Goal: Communication & Community: Ask a question

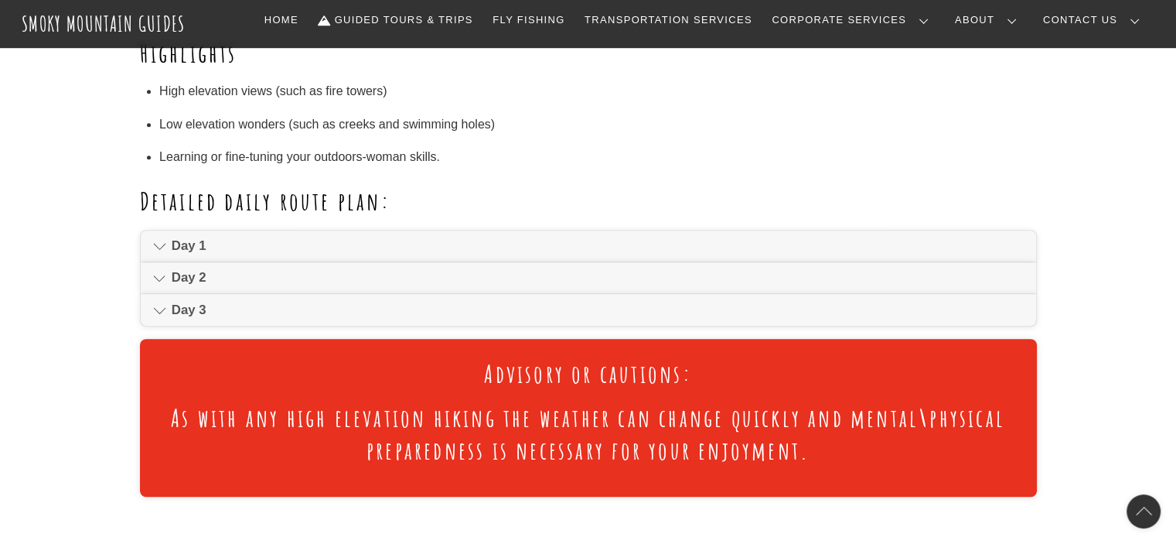
scroll to position [999, 0]
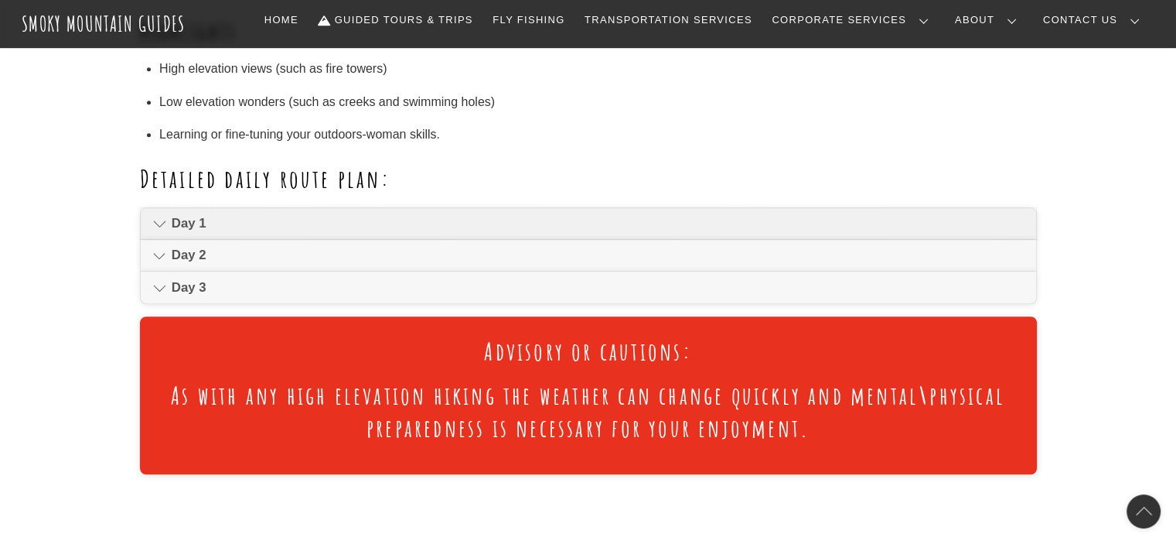
click at [169, 221] on link "Day 1" at bounding box center [589, 223] width 896 height 31
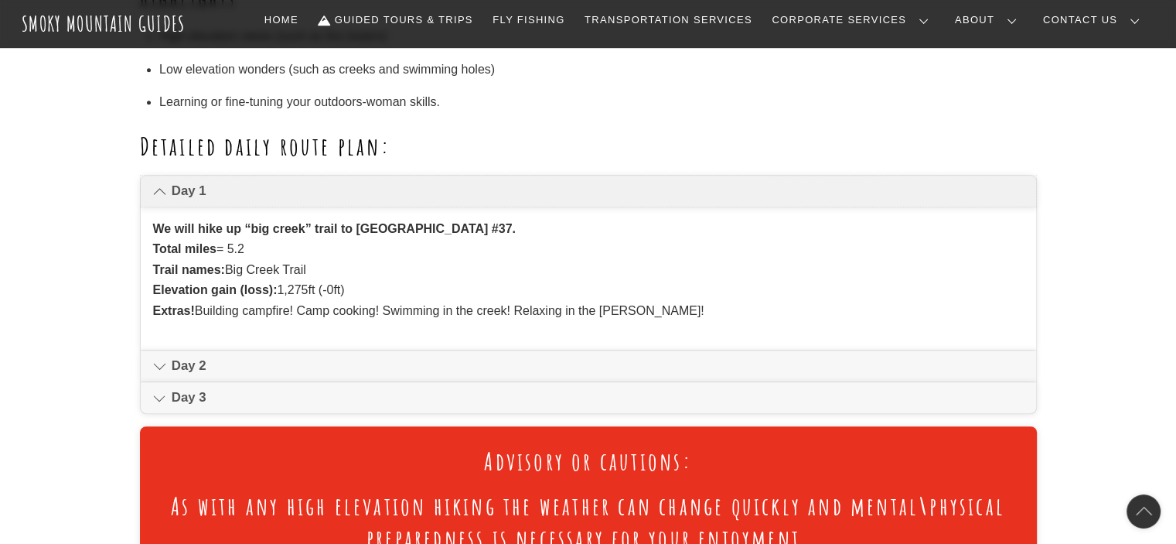
scroll to position [1048, 0]
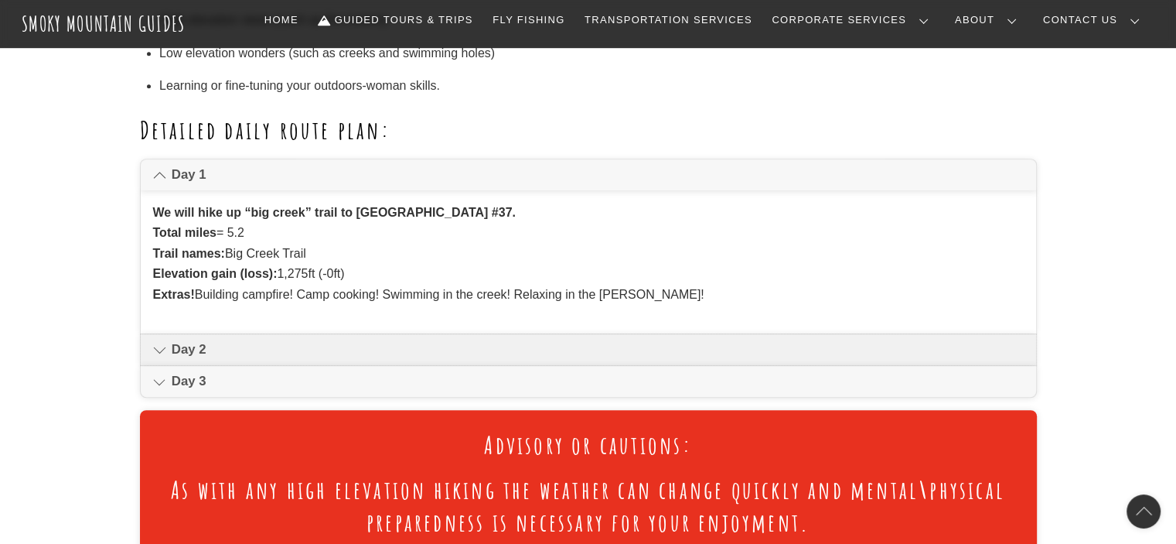
click at [202, 345] on span "Day 2" at bounding box center [598, 349] width 852 height 19
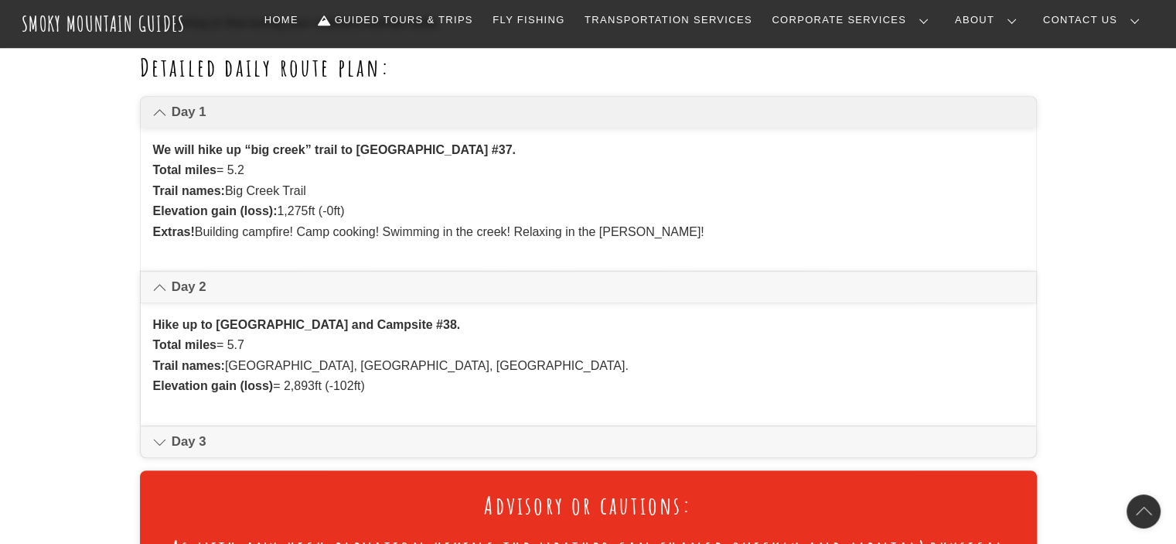
scroll to position [1112, 0]
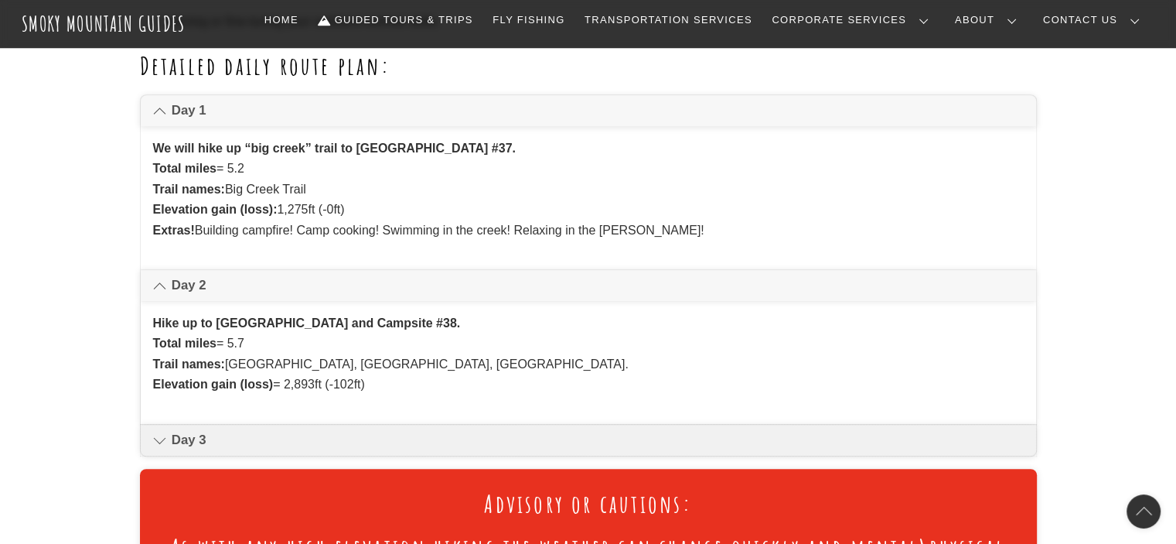
click at [204, 439] on span "Day 3" at bounding box center [598, 440] width 852 height 19
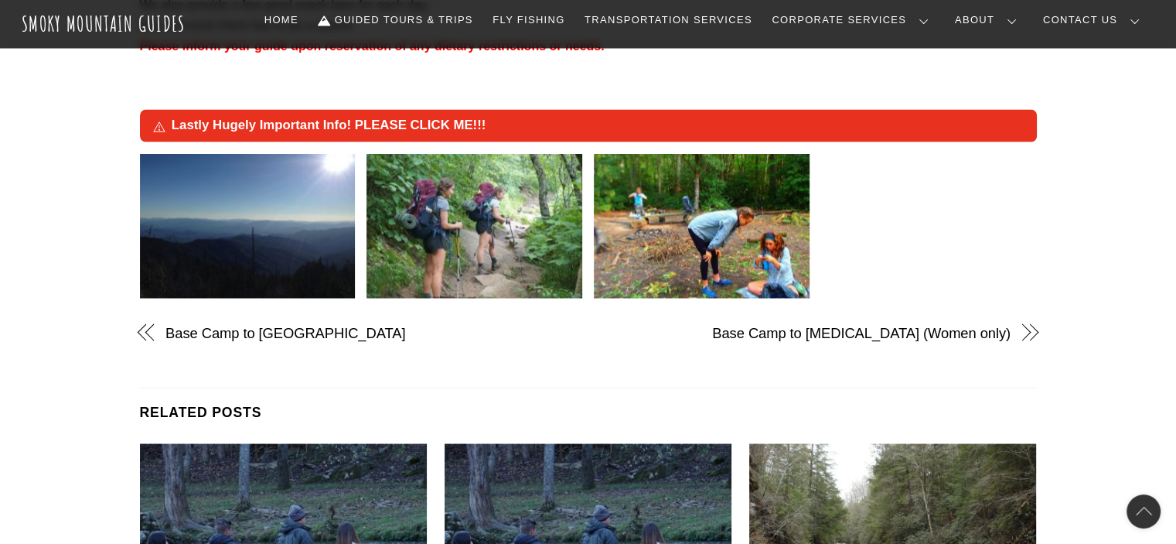
scroll to position [2772, 0]
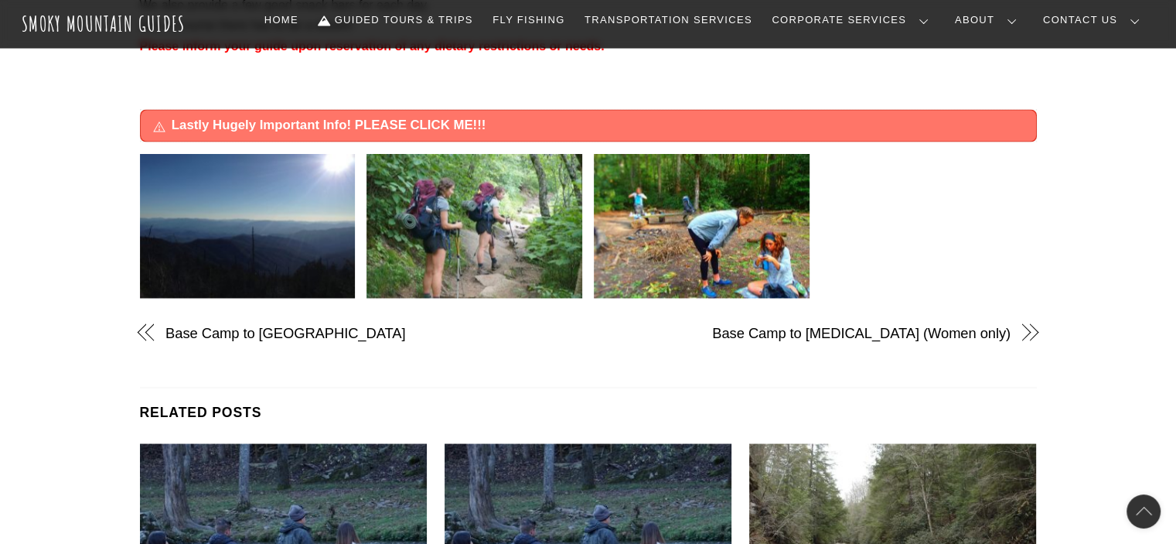
click at [449, 127] on span "Lastly Hugely Important Info! PLEASE CLICK ME!!!" at bounding box center [598, 125] width 852 height 19
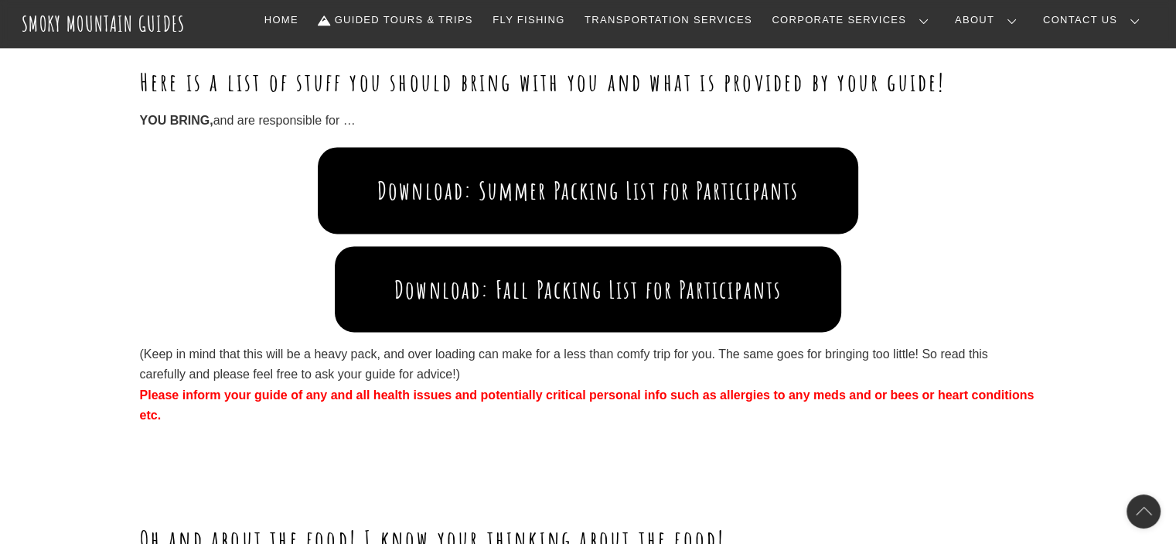
scroll to position [2084, 0]
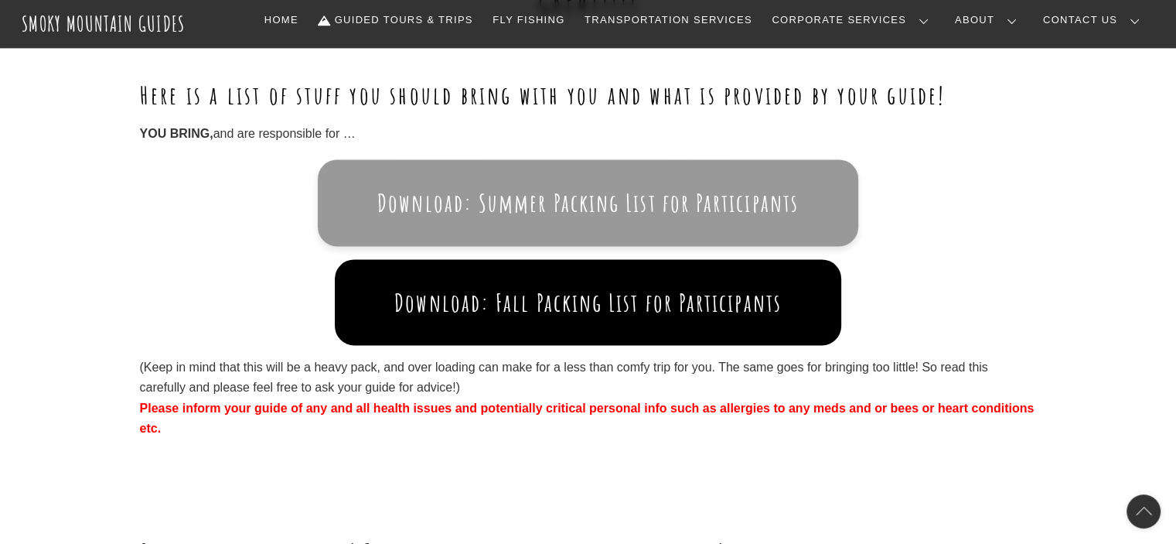
click at [541, 208] on button "Download: Summer Packing List for Participants" at bounding box center [588, 202] width 540 height 86
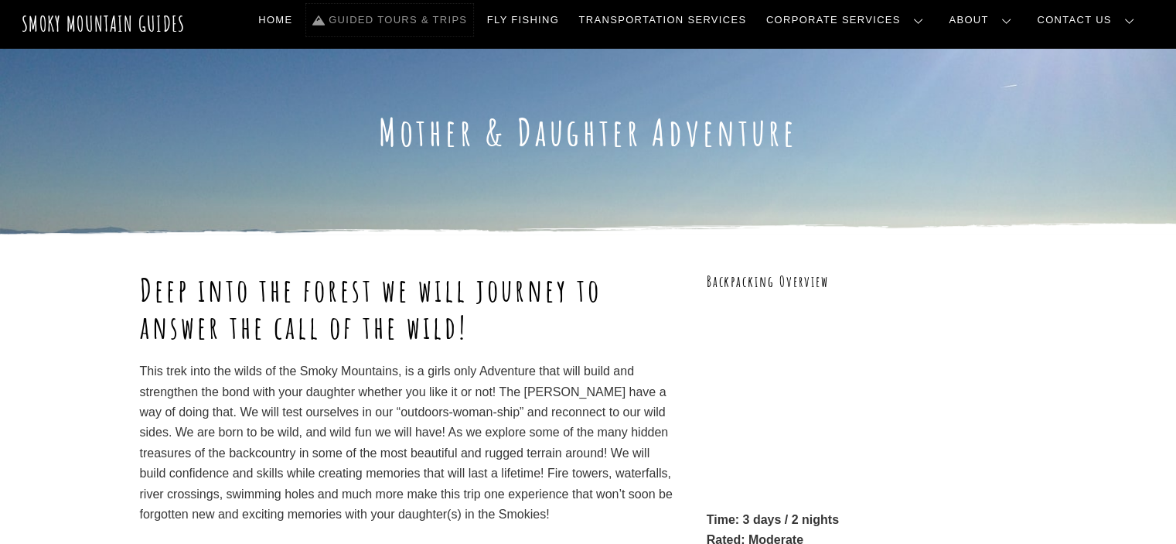
click at [473, 28] on link "Guided Tours & Trips" at bounding box center [389, 20] width 167 height 32
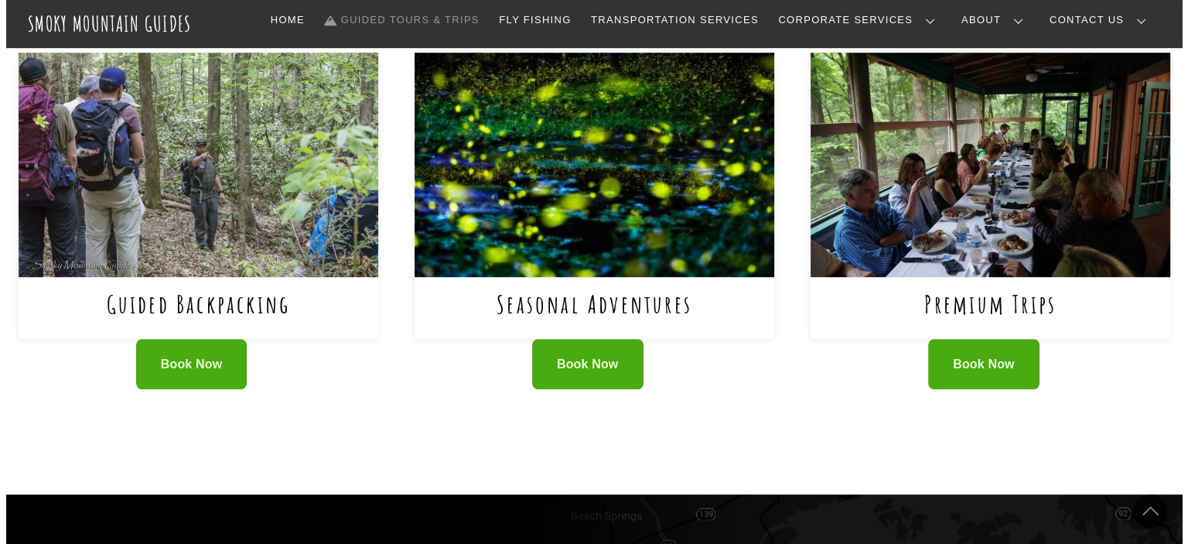
scroll to position [1032, 0]
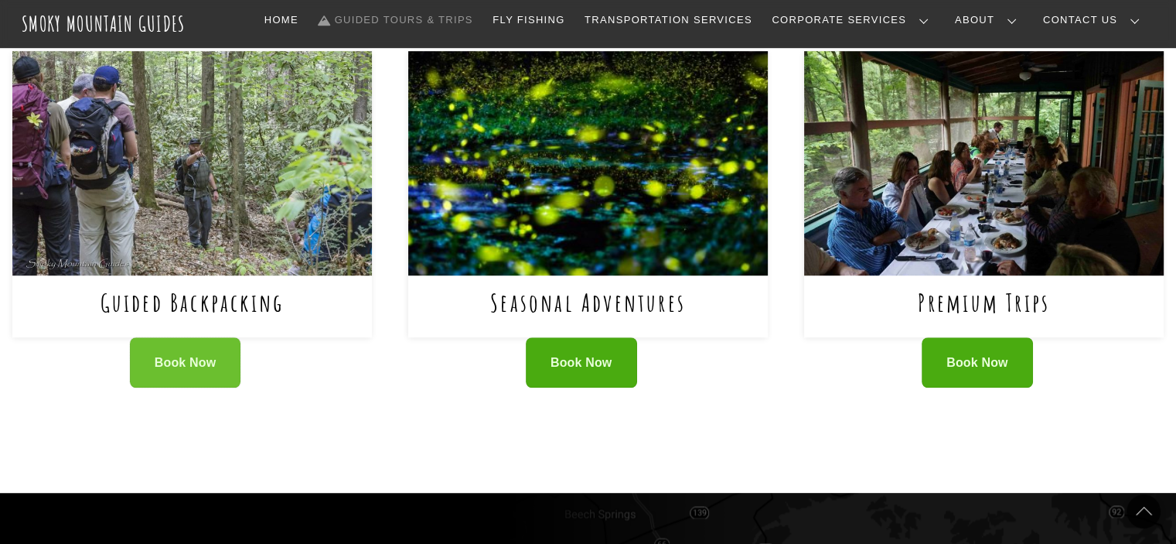
click at [195, 372] on link "Book Now" at bounding box center [185, 362] width 111 height 50
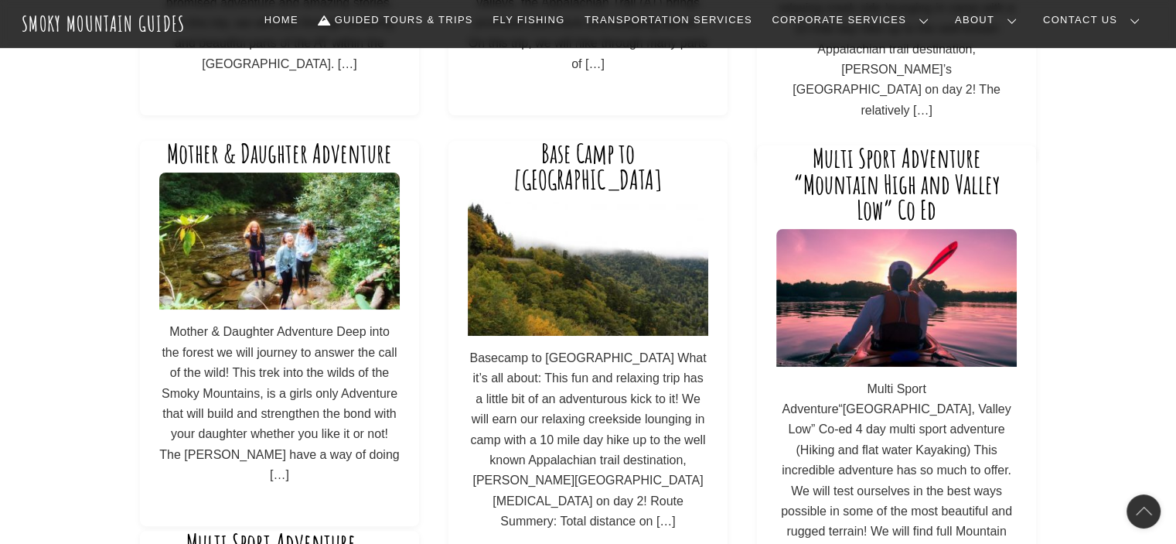
scroll to position [458, 0]
click at [338, 159] on link "Mother & Daughter Adventure" at bounding box center [279, 153] width 225 height 32
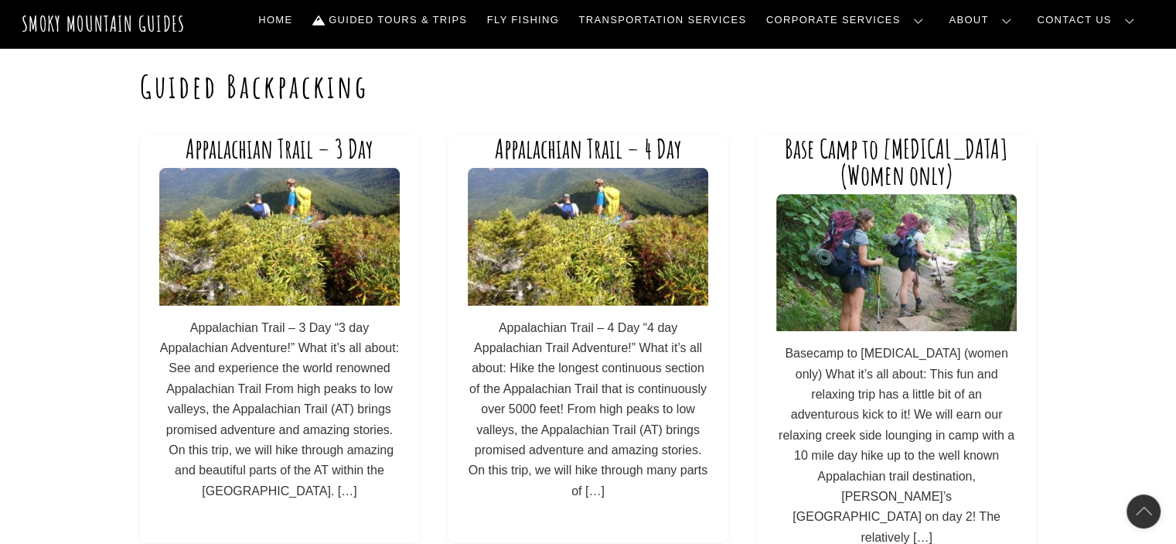
scroll to position [29, 0]
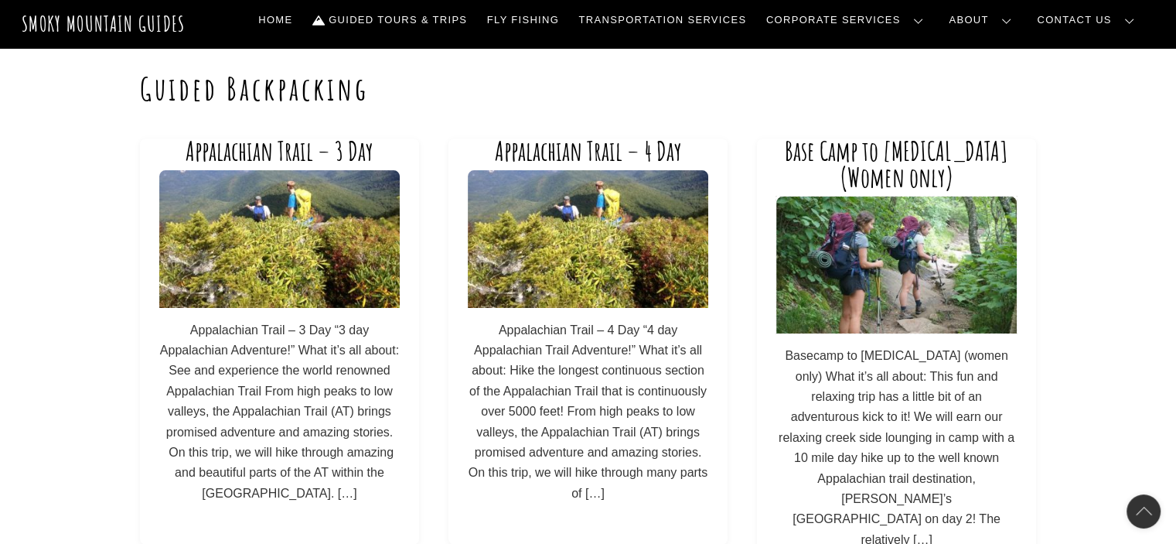
click at [903, 276] on img at bounding box center [897, 264] width 241 height 137
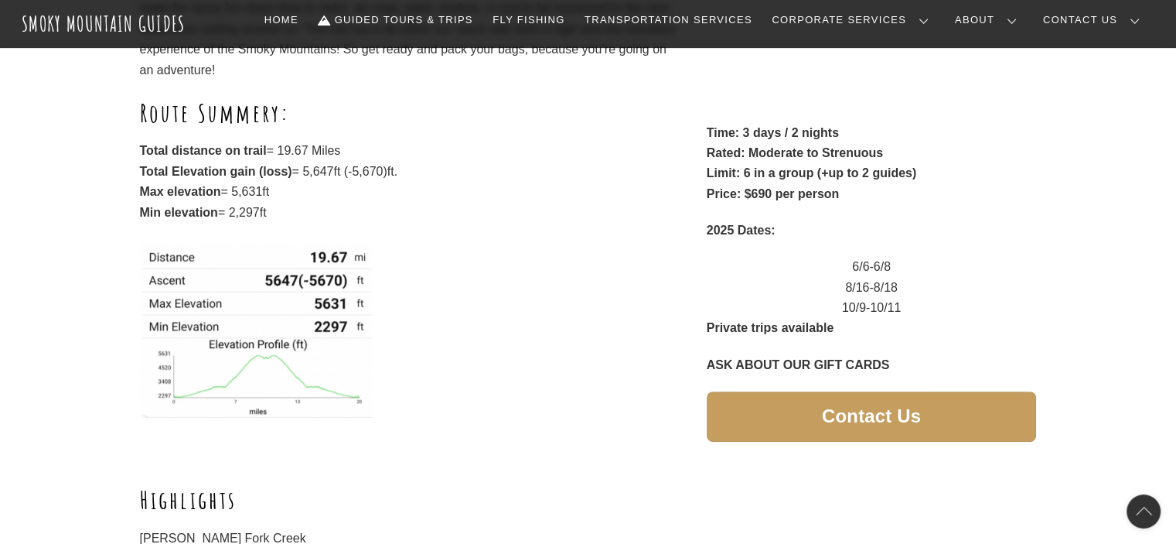
scroll to position [391, 0]
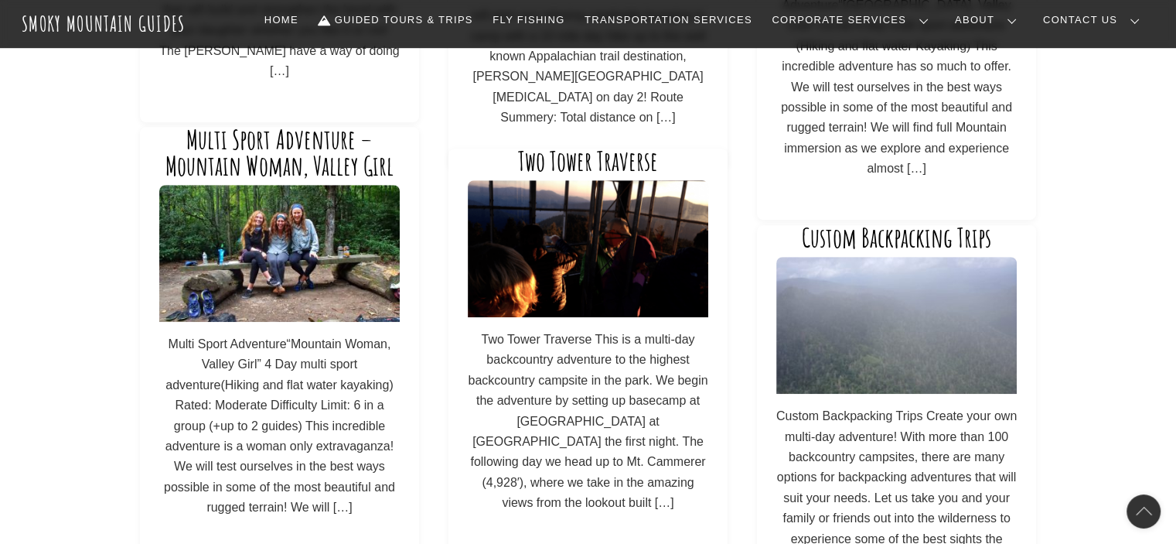
scroll to position [861, 0]
click at [311, 149] on link "Multi Sport Adventure – Mountain Woman, Valley Girl" at bounding box center [280, 153] width 228 height 59
click at [276, 169] on link "Multi Sport Adventure – Mountain Woman, Valley Girl" at bounding box center [280, 153] width 228 height 59
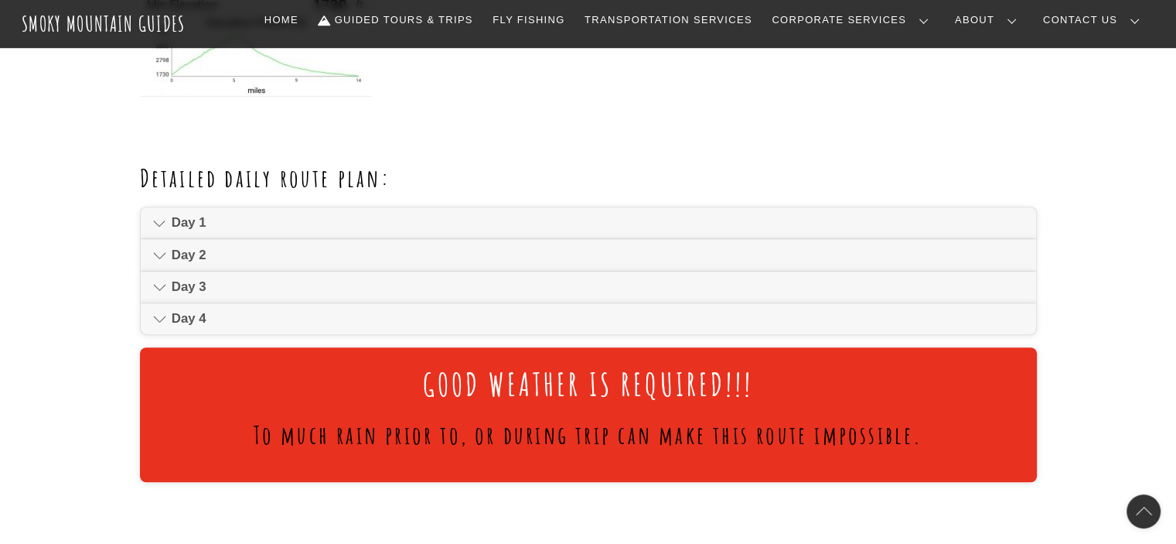
scroll to position [902, 0]
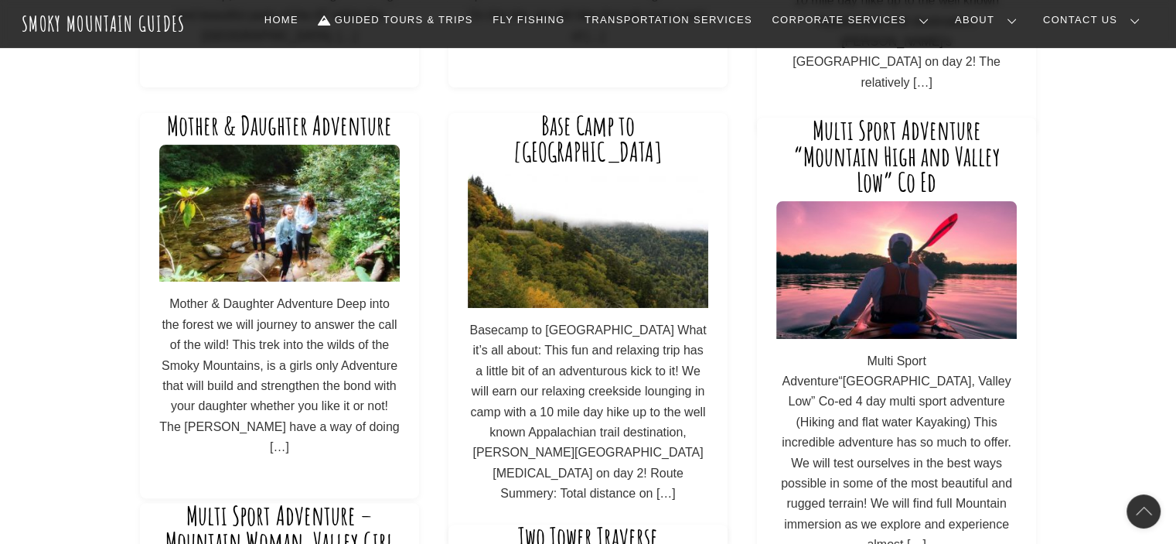
scroll to position [484, 0]
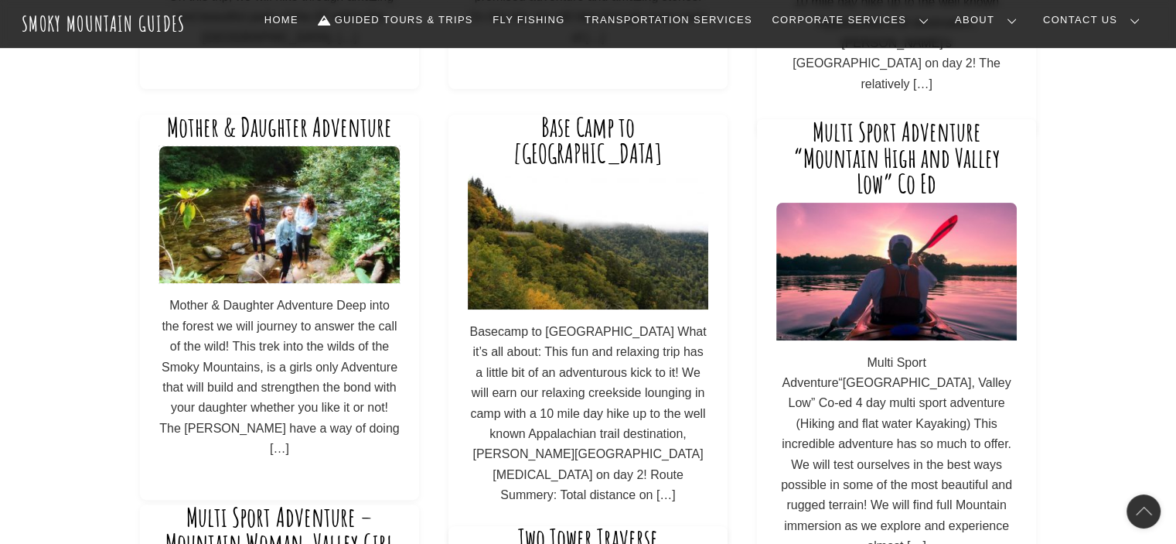
click at [346, 220] on img at bounding box center [279, 214] width 241 height 137
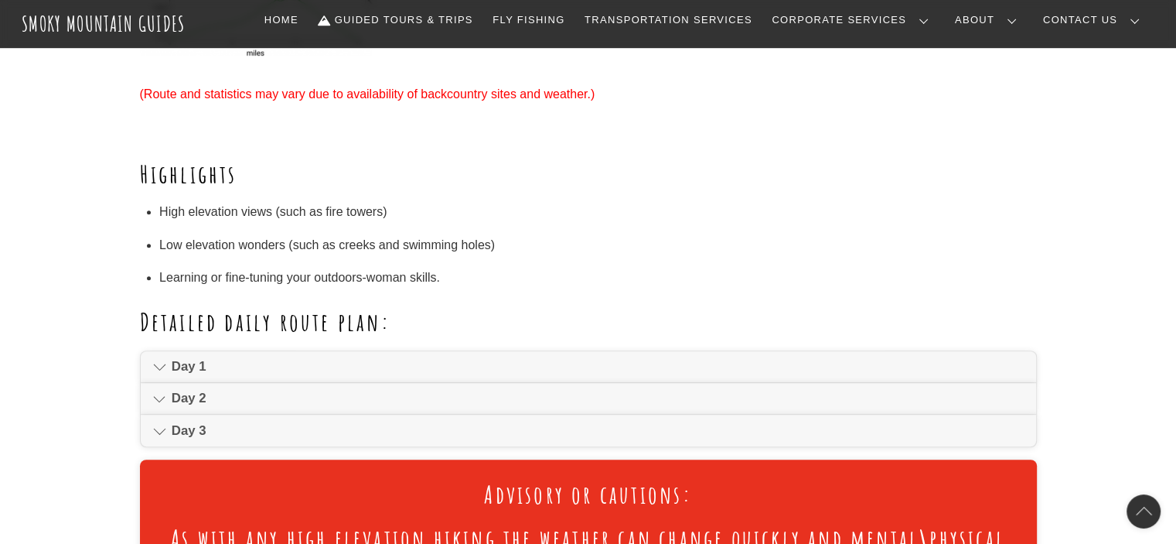
scroll to position [857, 0]
click at [254, 368] on span "Day 1" at bounding box center [598, 366] width 852 height 19
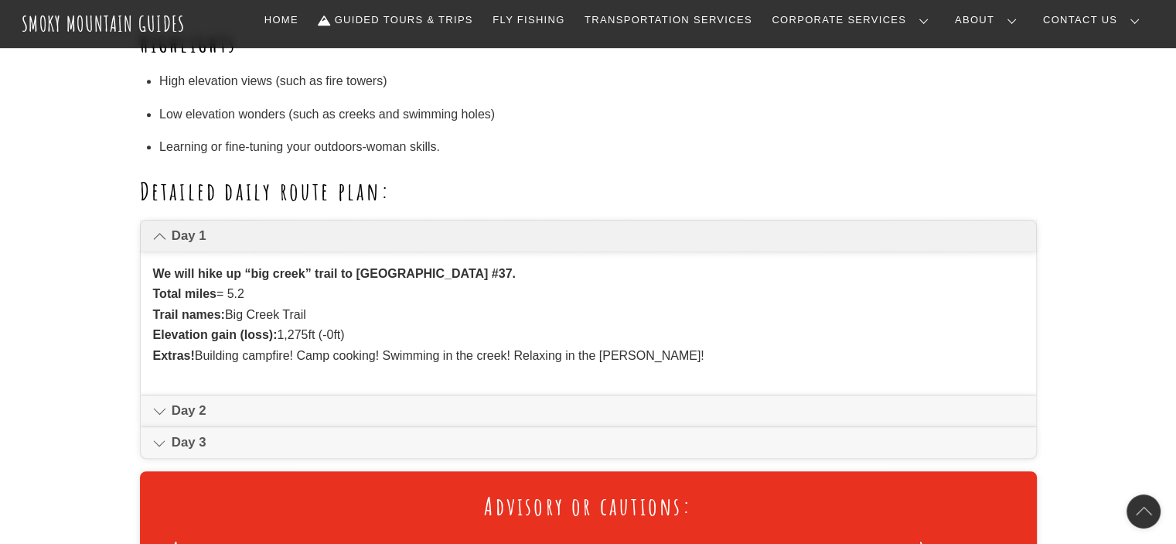
scroll to position [993, 0]
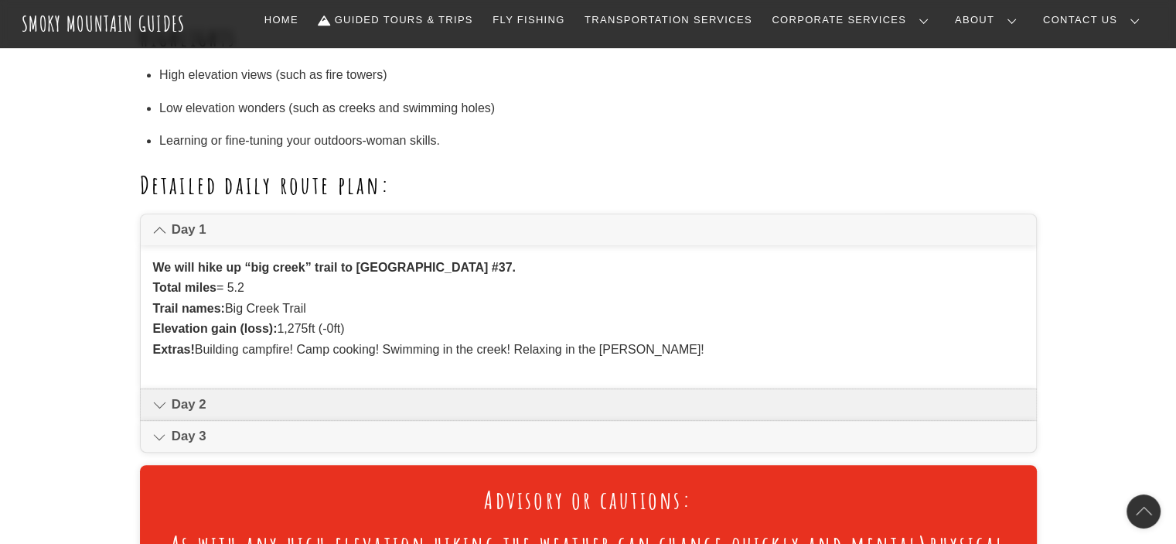
click at [244, 401] on span "Day 2" at bounding box center [598, 404] width 852 height 19
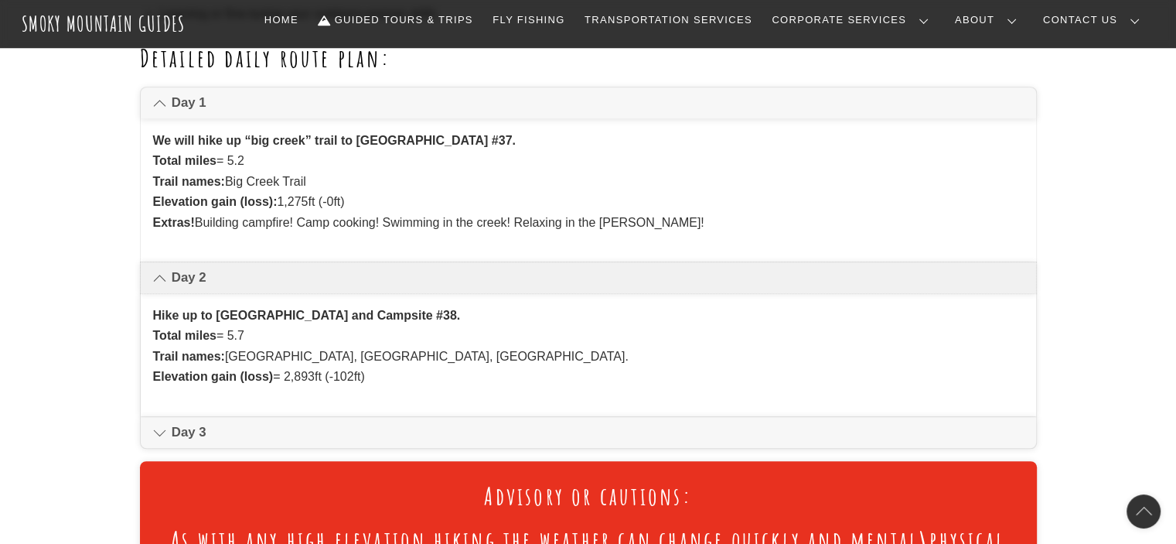
scroll to position [1128, 0]
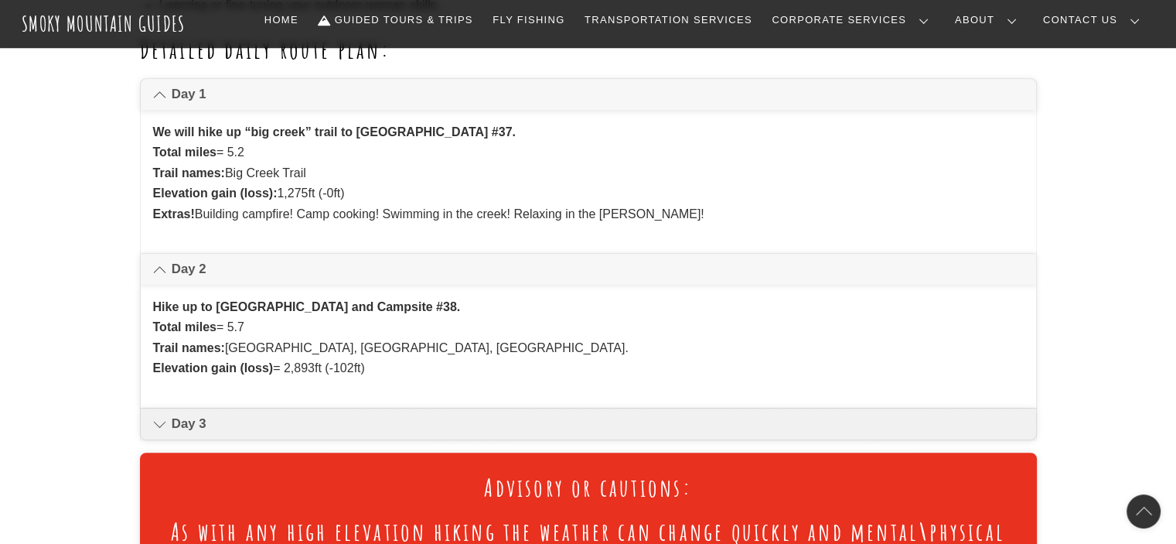
click at [242, 420] on span "Day 3" at bounding box center [598, 424] width 852 height 19
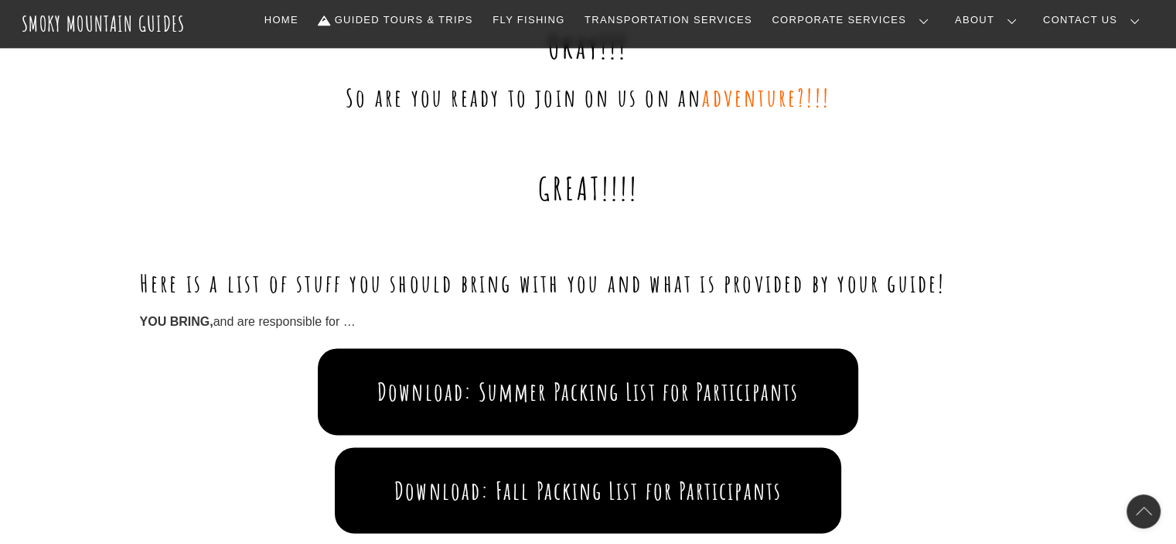
scroll to position [1845, 0]
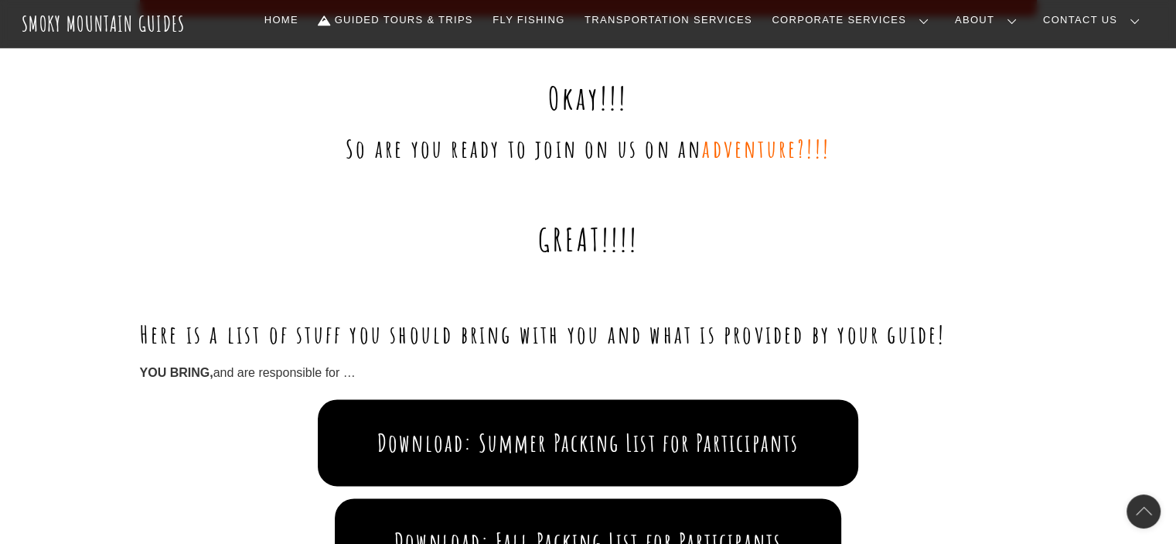
click at [0, 0] on link "Reservations, Forms, Trip Packets" at bounding box center [0, 0] width 0 height 0
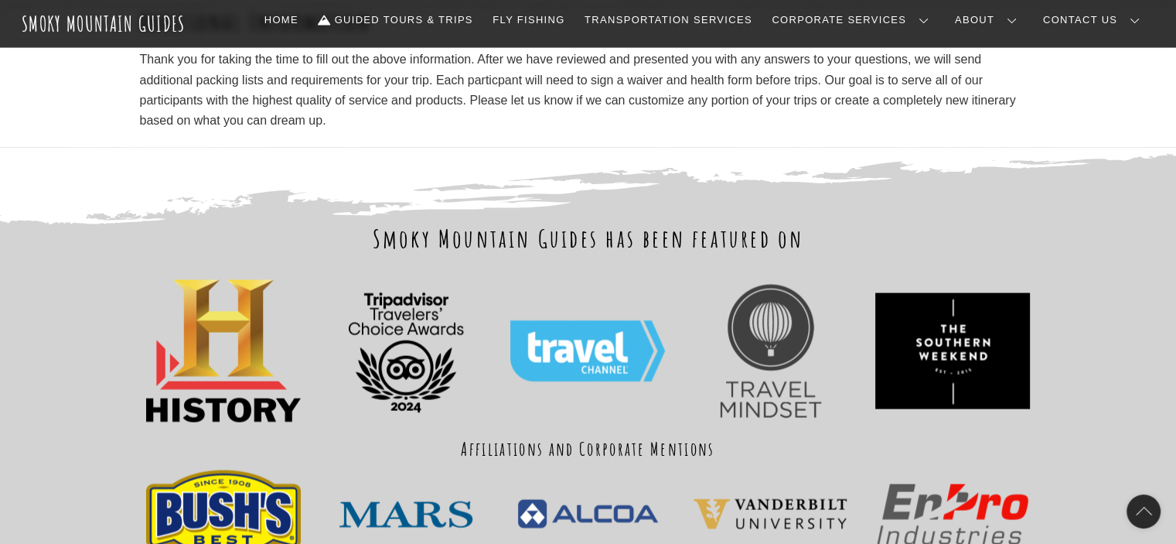
scroll to position [2963, 0]
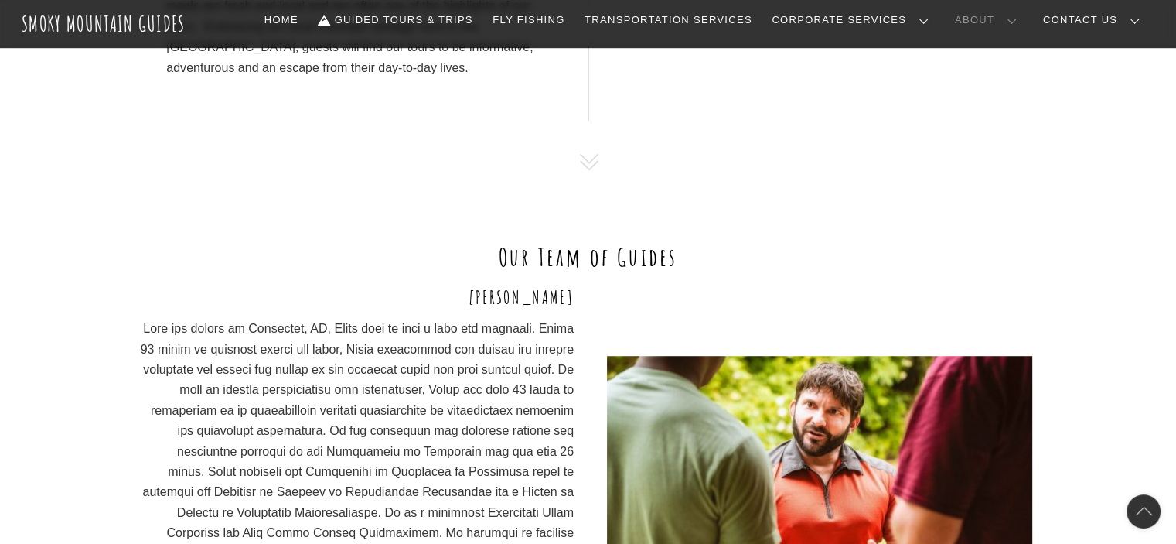
scroll to position [957, 0]
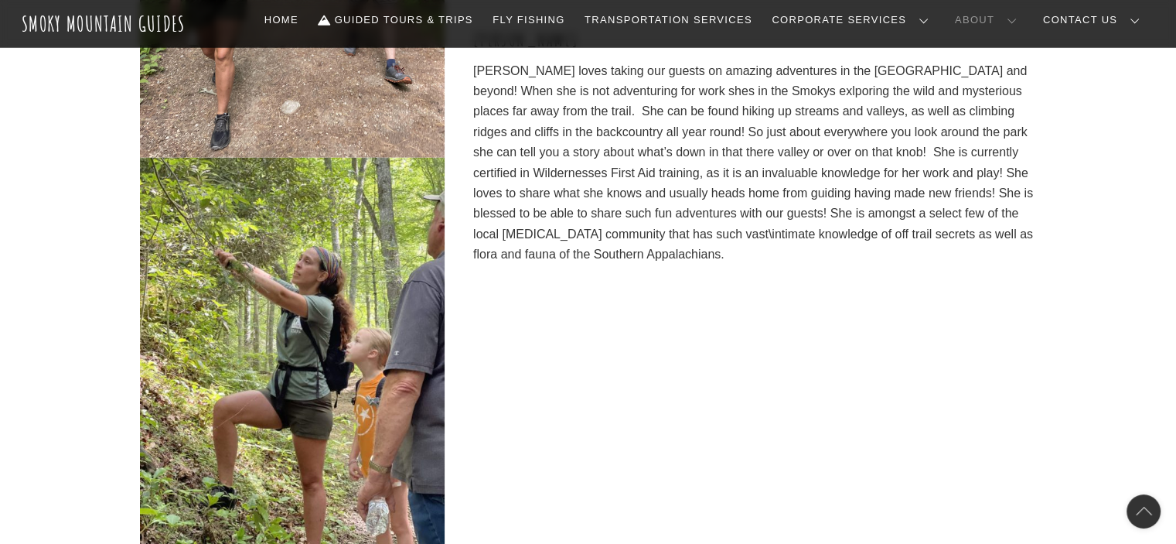
scroll to position [4319, 0]
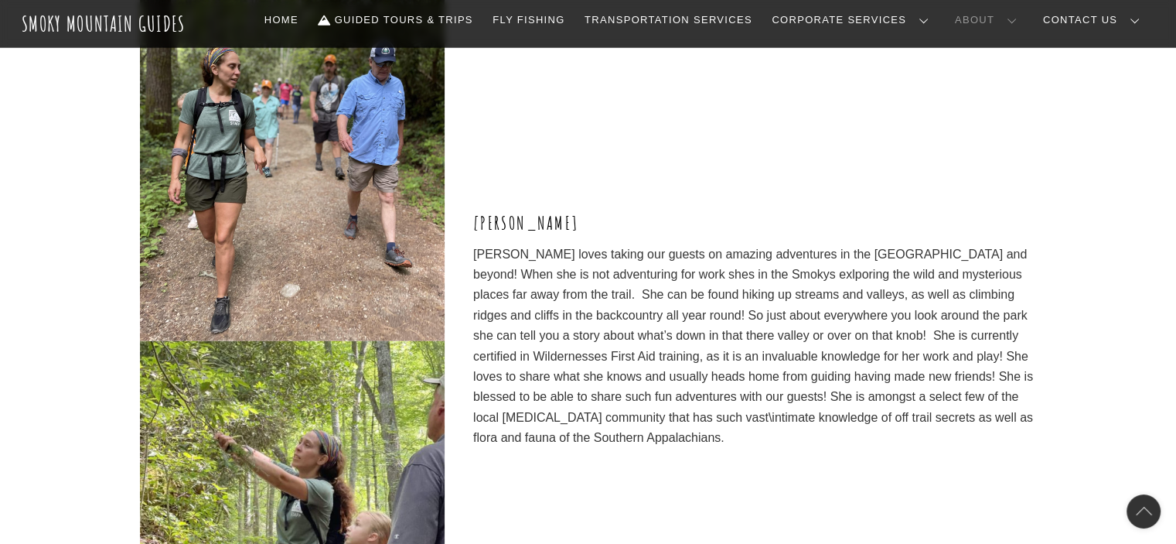
scroll to position [4116, 0]
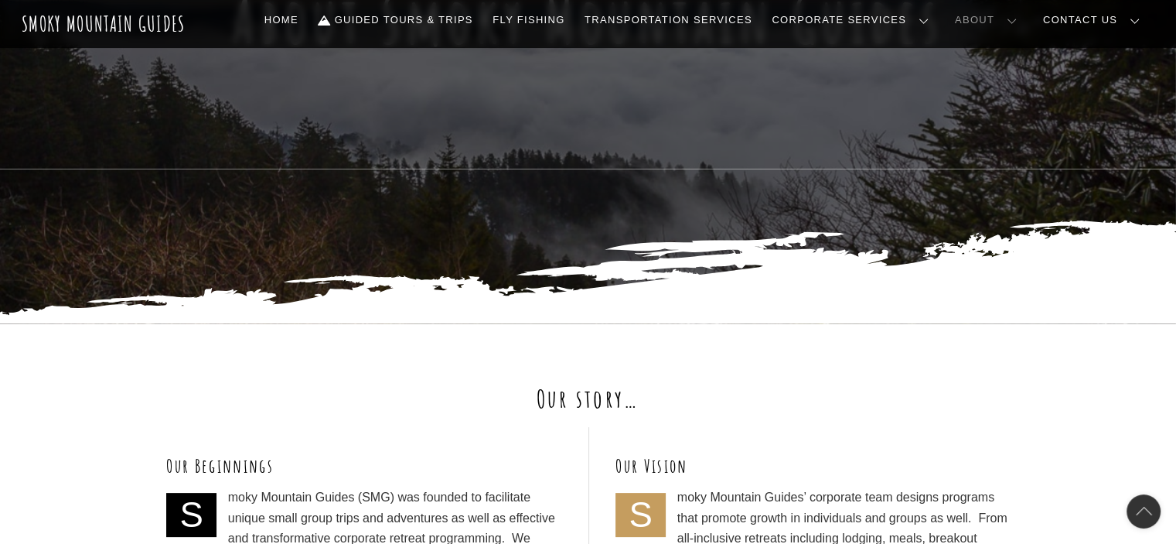
scroll to position [265, 0]
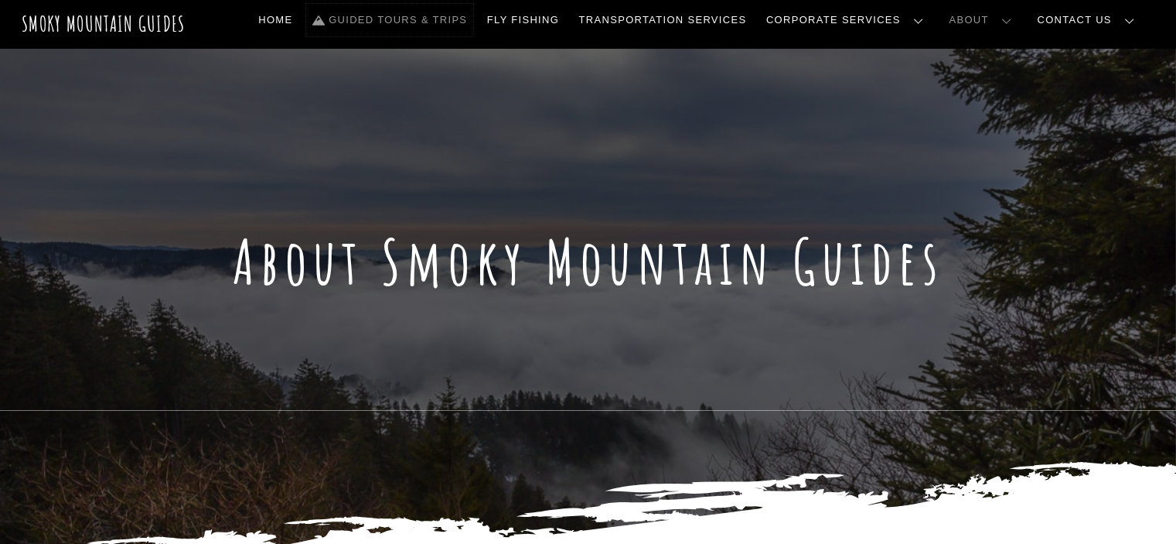
click at [473, 22] on link "Guided Tours & Trips" at bounding box center [389, 20] width 167 height 32
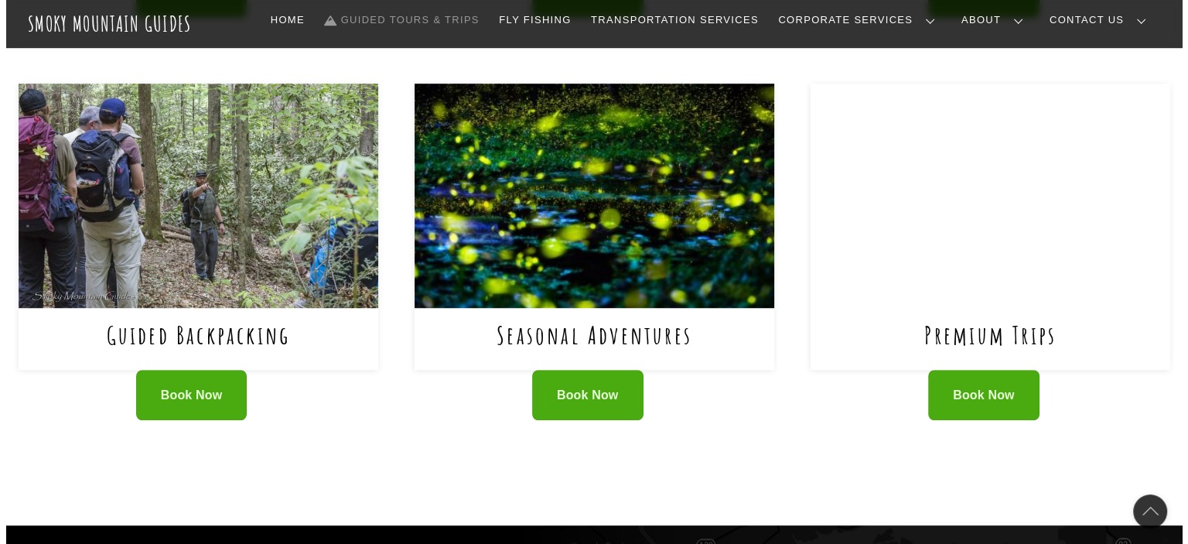
scroll to position [1001, 0]
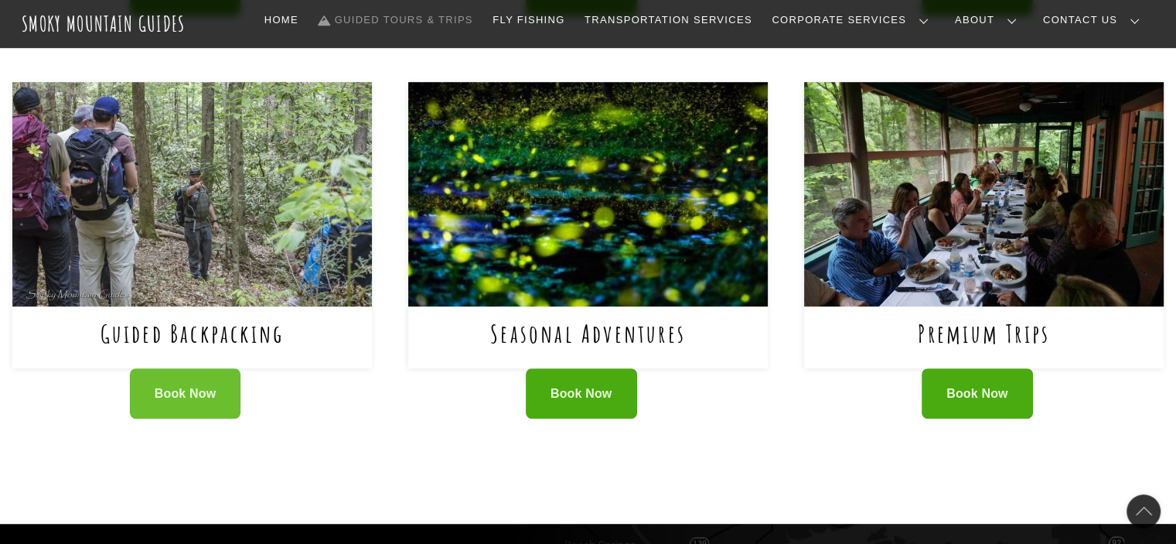
click at [187, 404] on link "Book Now" at bounding box center [185, 393] width 111 height 50
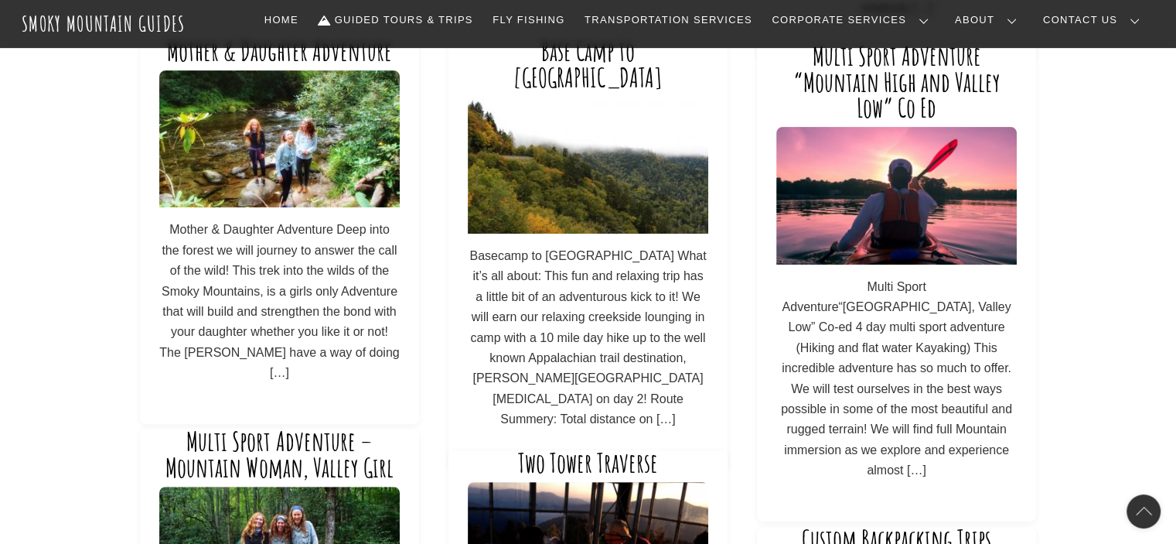
scroll to position [555, 0]
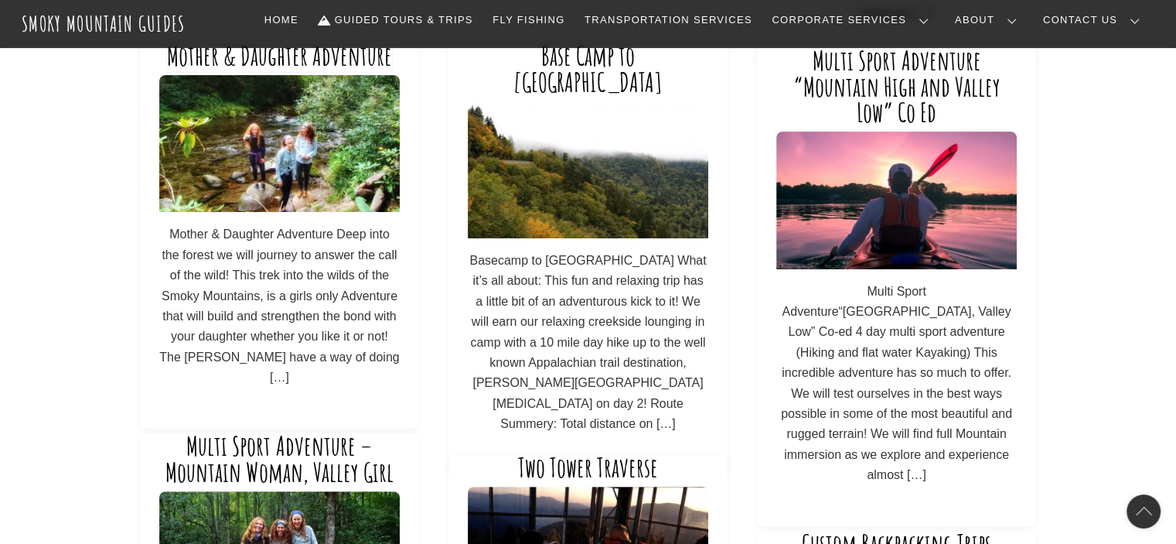
click at [300, 65] on link "Mother & Daughter Adventure" at bounding box center [279, 55] width 225 height 32
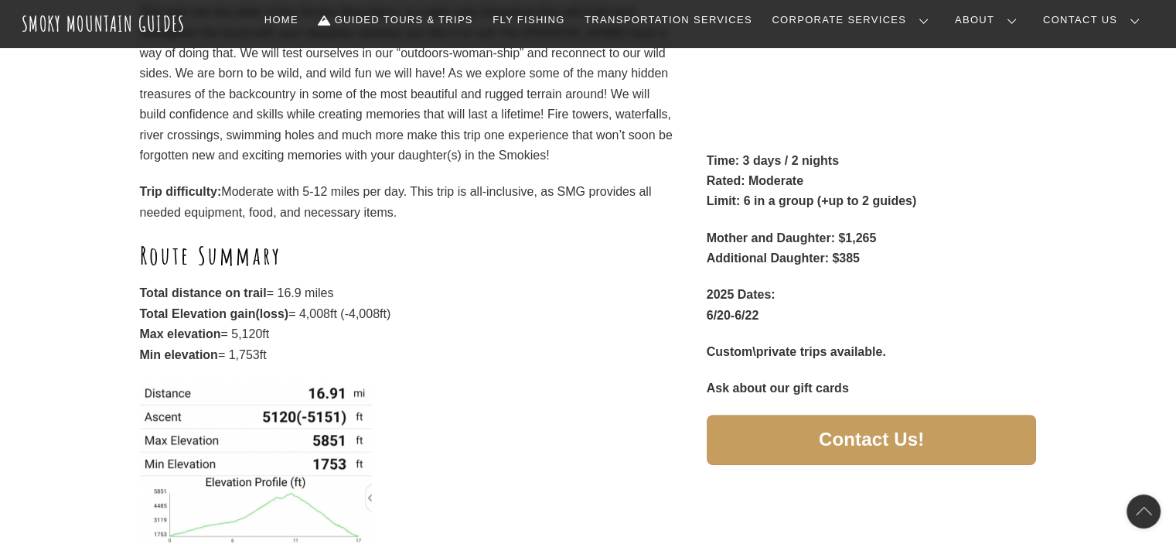
scroll to position [359, 0]
click at [822, 433] on span "Contact Us!" at bounding box center [871, 440] width 105 height 16
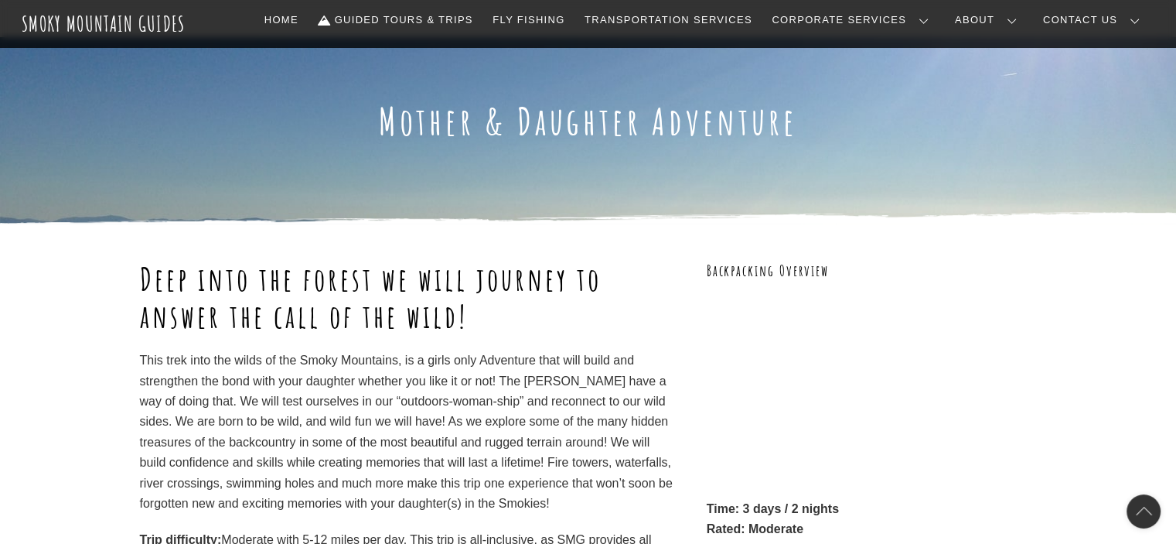
scroll to position [0, 0]
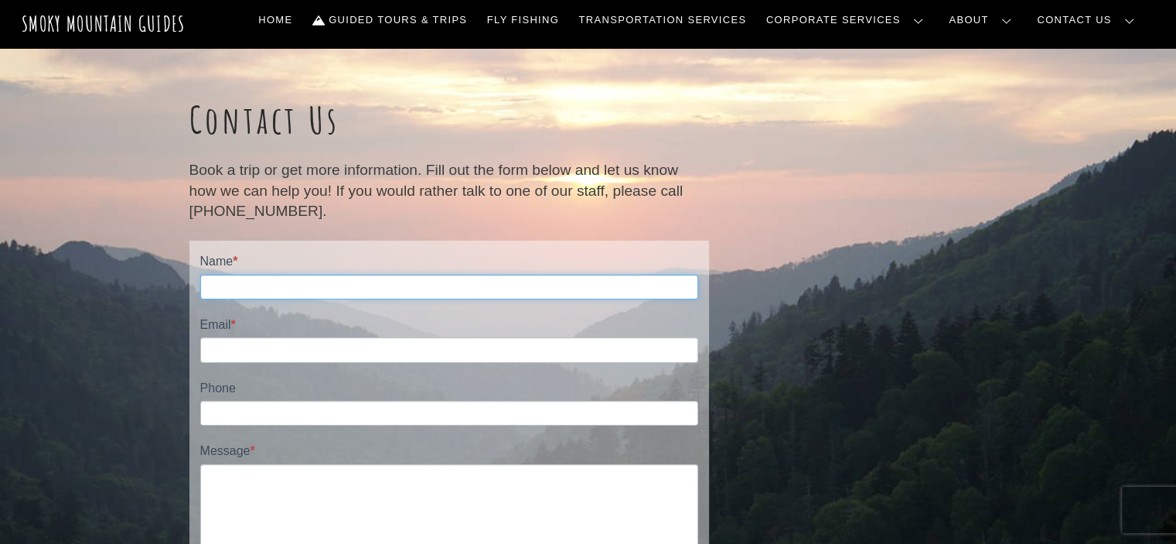
drag, startPoint x: 0, startPoint y: 0, endPoint x: 546, endPoint y: 285, distance: 615.8
click at [546, 285] on input "Name *" at bounding box center [449, 287] width 498 height 25
type input "**********"
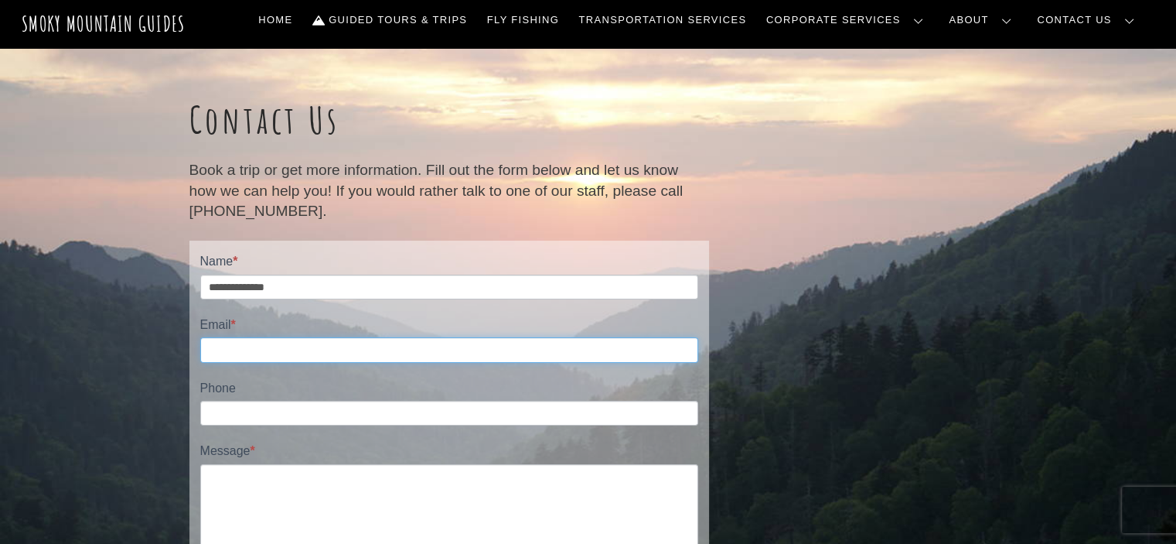
click at [239, 349] on input "Email *" at bounding box center [449, 349] width 498 height 25
type input "**********"
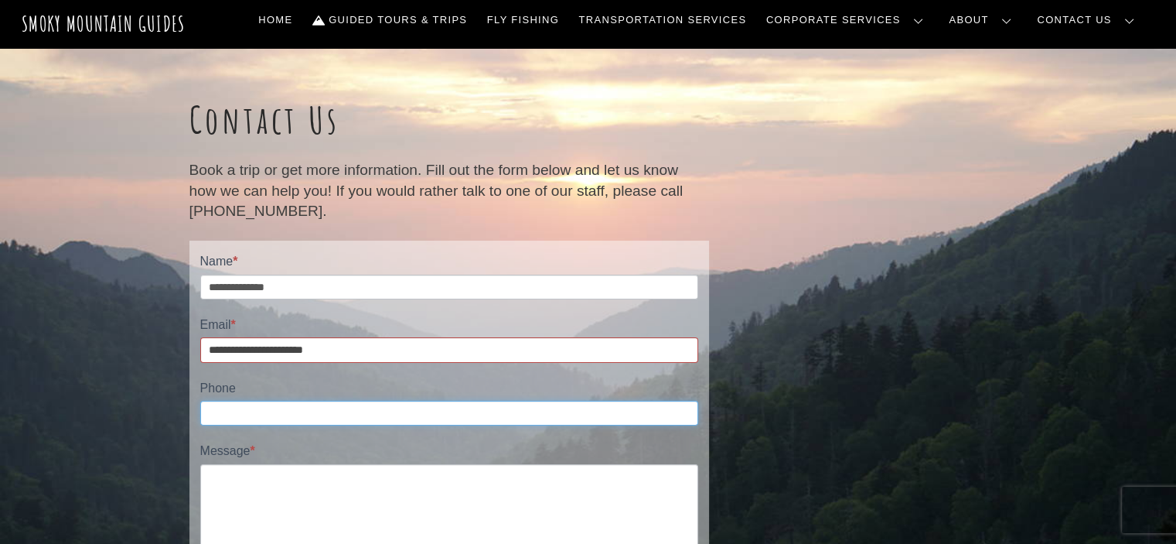
type input "**********"
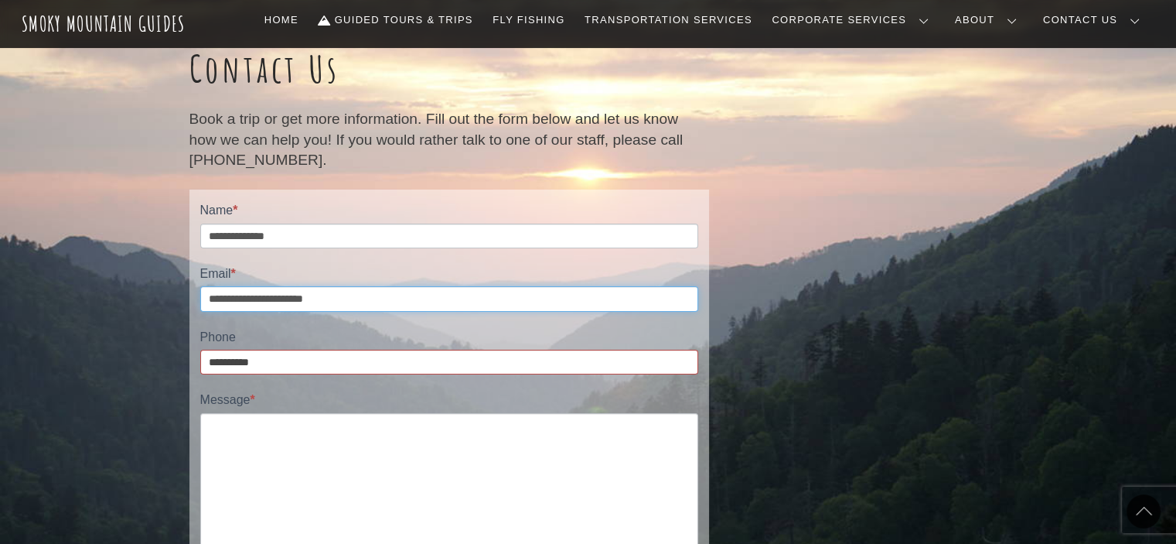
scroll to position [52, 0]
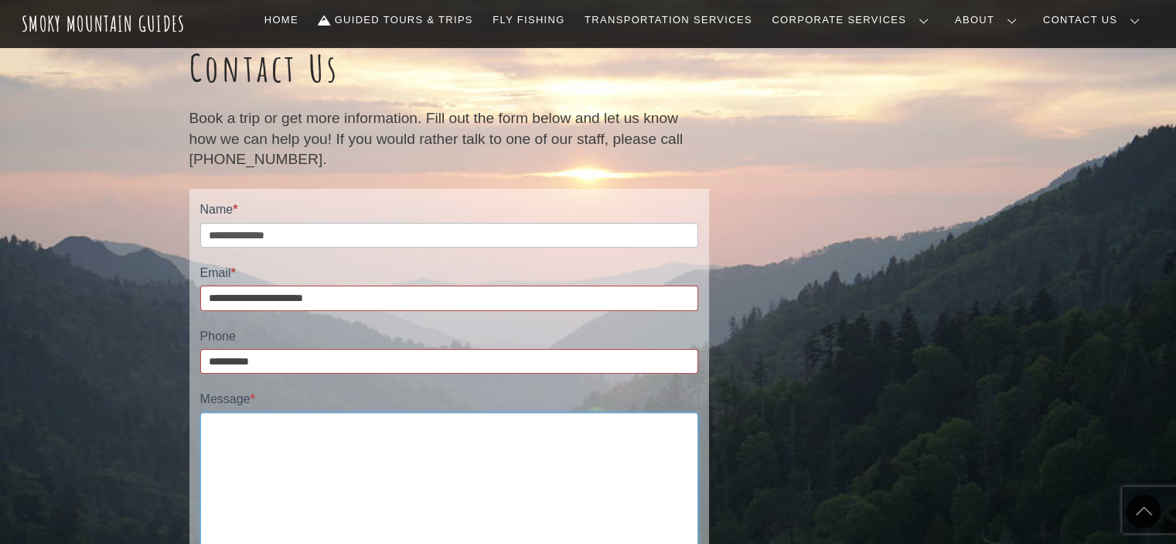
click at [230, 432] on textarea "Message *" at bounding box center [449, 485] width 498 height 146
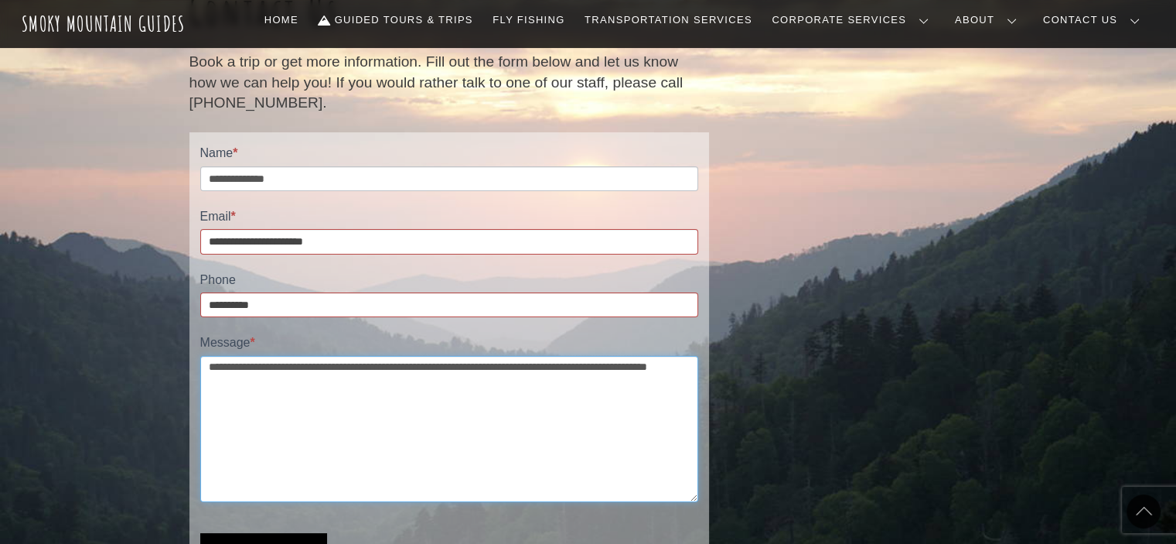
scroll to position [111, 0]
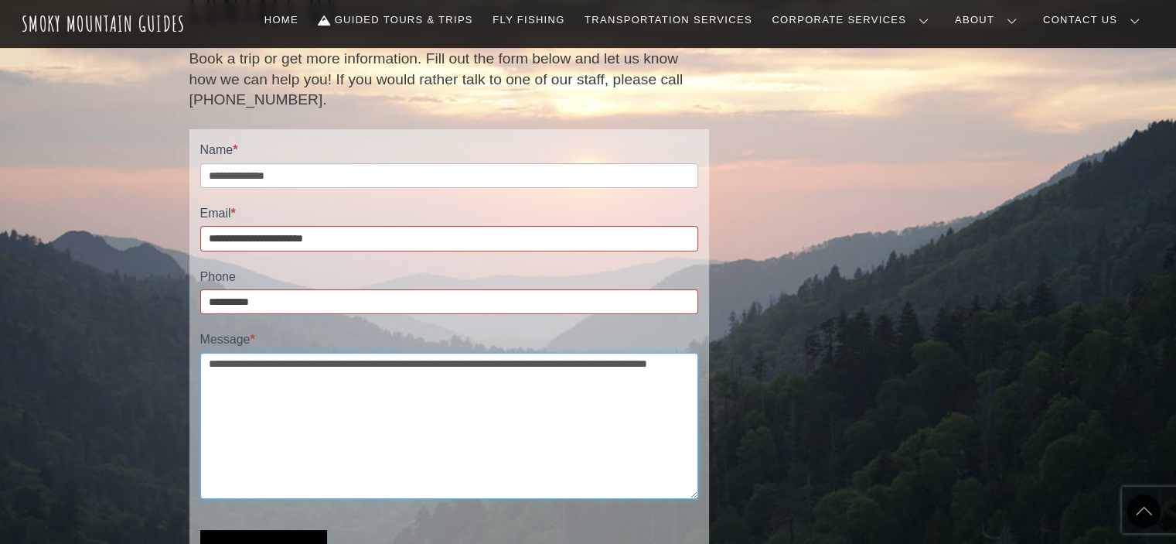
click at [297, 383] on textarea "**********" at bounding box center [449, 426] width 498 height 146
click at [429, 383] on textarea "**********" at bounding box center [449, 426] width 498 height 146
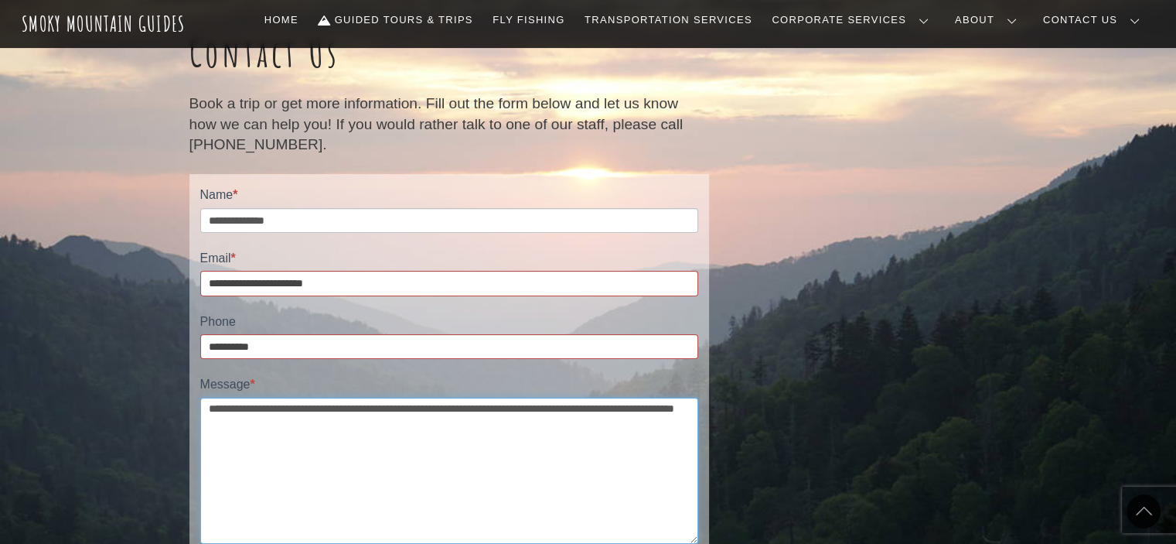
scroll to position [67, 0]
click at [651, 407] on textarea "**********" at bounding box center [449, 470] width 498 height 146
click at [480, 425] on textarea "**********" at bounding box center [449, 470] width 498 height 146
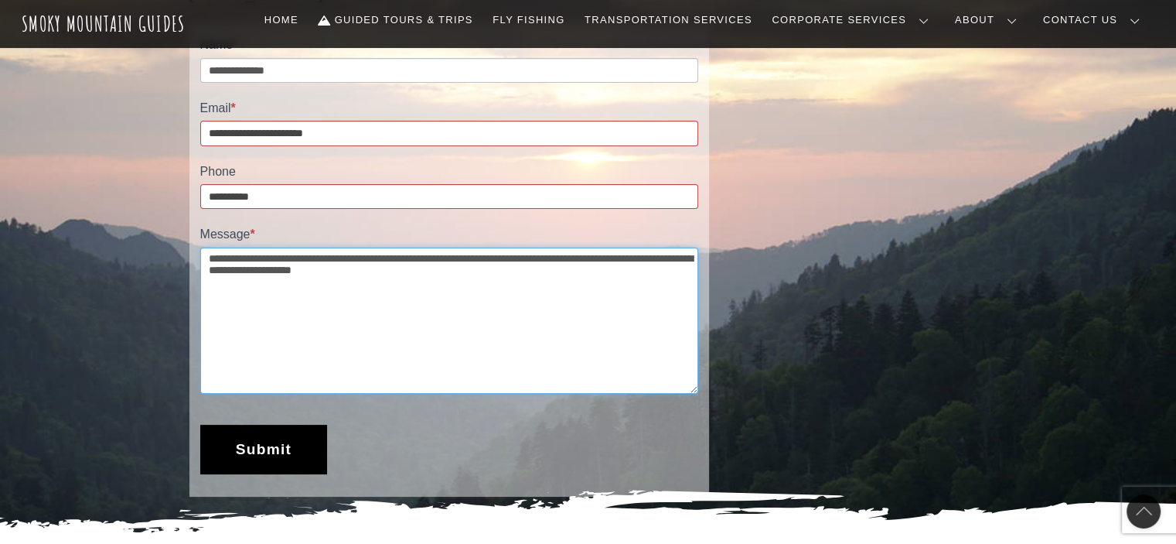
scroll to position [223, 0]
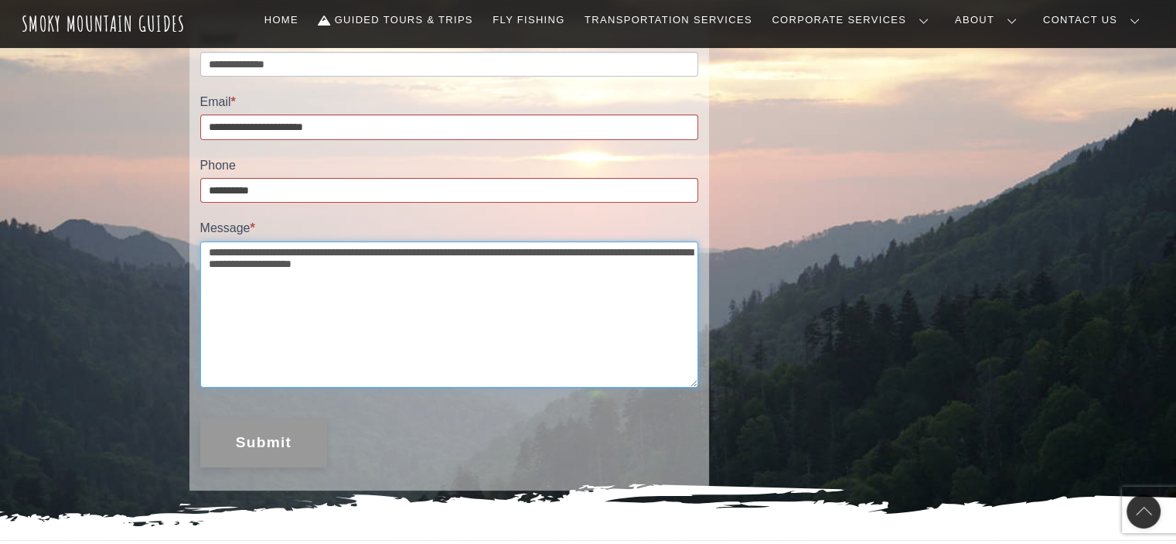
type textarea "**********"
click at [282, 442] on button "Submit" at bounding box center [264, 442] width 128 height 49
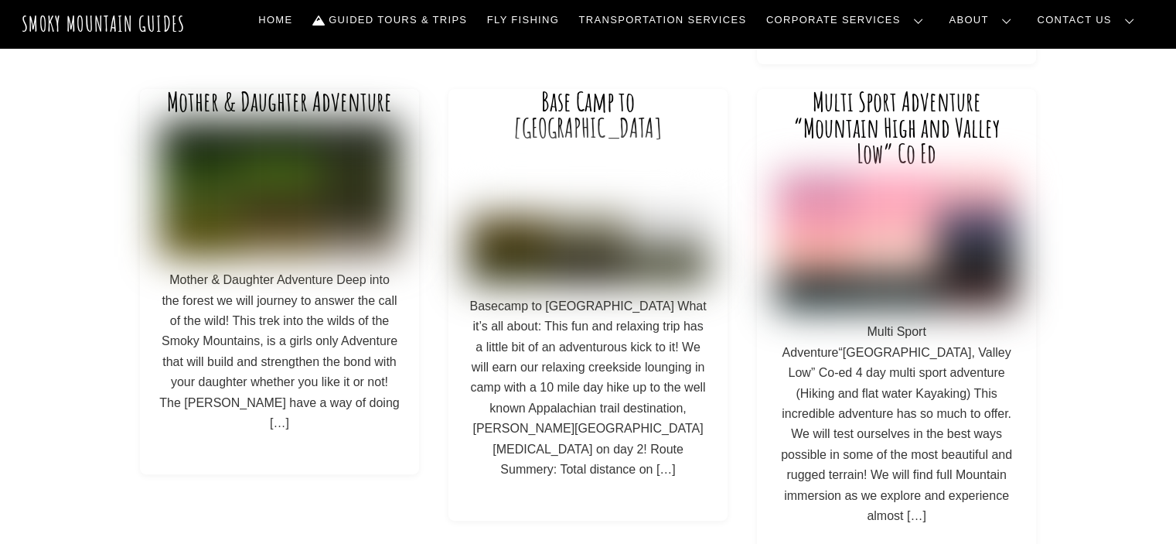
scroll to position [327, 0]
